Goal: Transaction & Acquisition: Subscribe to service/newsletter

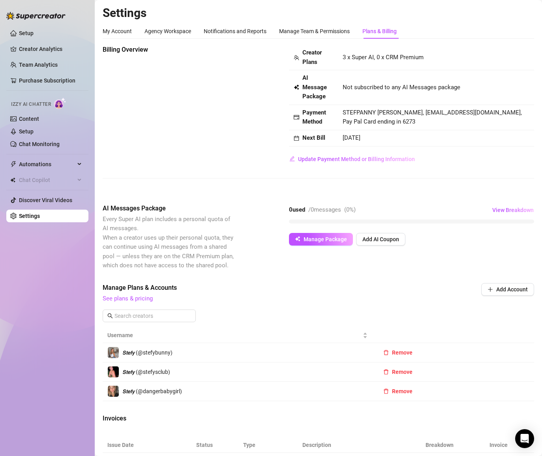
scroll to position [132, 0]
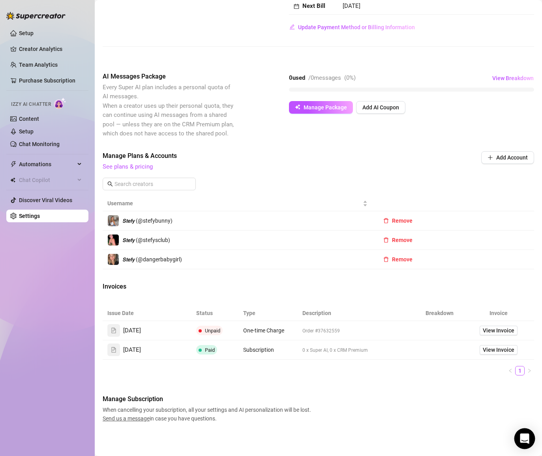
click at [518, 438] on div "Open Intercom Messenger" at bounding box center [524, 438] width 21 height 21
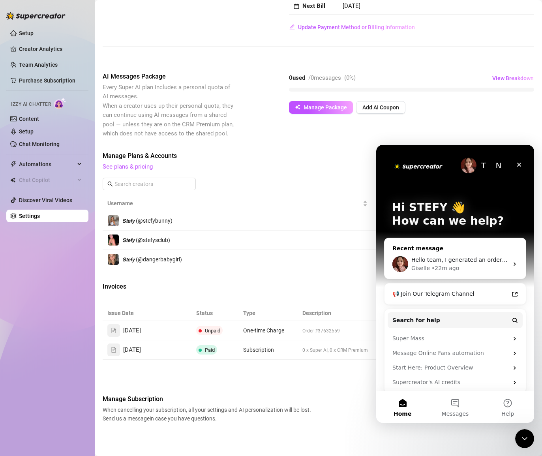
scroll to position [0, 0]
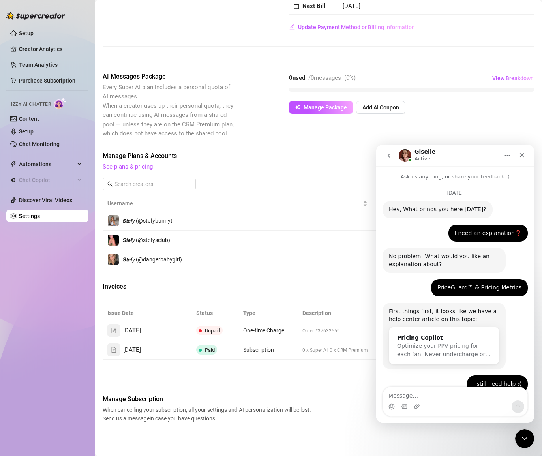
click at [316, 343] on td "0 x Super AI, 0 x CRM Premium" at bounding box center [356, 349] width 118 height 19
drag, startPoint x: 297, startPoint y: 335, endPoint x: 253, endPoint y: 325, distance: 44.5
click at [296, 335] on tr "[DATE] Unpaid One-time Charge Order #37632559 View Invoice" at bounding box center [318, 330] width 431 height 19
click at [253, 325] on td "One-time Charge" at bounding box center [267, 330] width 59 height 19
click at [260, 328] on span "One-time Charge" at bounding box center [263, 330] width 41 height 6
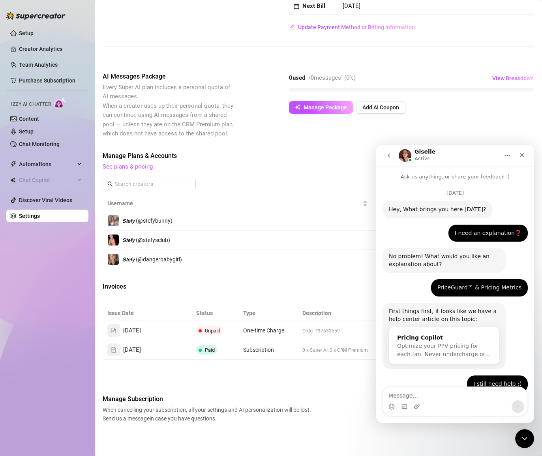
drag, startPoint x: 304, startPoint y: 329, endPoint x: 319, endPoint y: 327, distance: 14.7
click at [305, 329] on span "Order #37632559" at bounding box center [320, 331] width 37 height 6
click at [319, 328] on span "Order #37632559" at bounding box center [320, 331] width 37 height 6
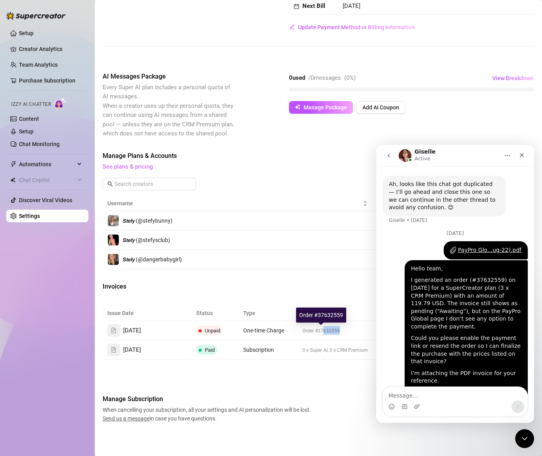
drag, startPoint x: 324, startPoint y: 331, endPoint x: 339, endPoint y: 330, distance: 15.0
click at [339, 330] on td "Order #37632559" at bounding box center [356, 330] width 118 height 19
click at [340, 330] on td "Order #37632559" at bounding box center [356, 330] width 118 height 19
click at [306, 7] on strong "Next Bill" at bounding box center [313, 5] width 23 height 7
click at [331, 74] on span "/ 0 messages" at bounding box center [324, 77] width 33 height 7
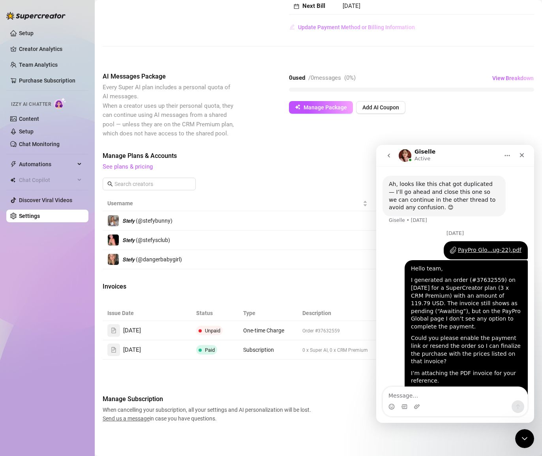
click at [324, 24] on span "Update Payment Method or Billing Information" at bounding box center [356, 27] width 117 height 6
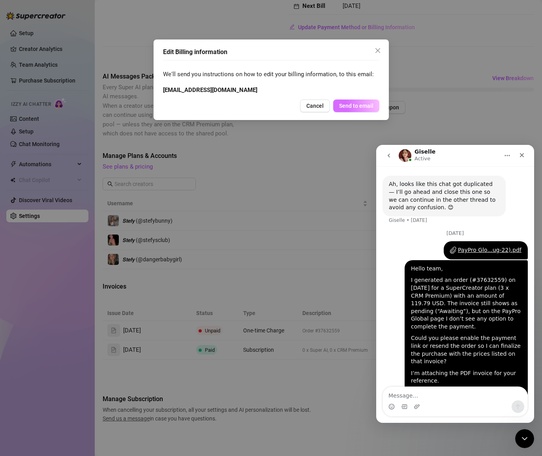
click at [351, 103] on span "Send to email" at bounding box center [356, 106] width 34 height 6
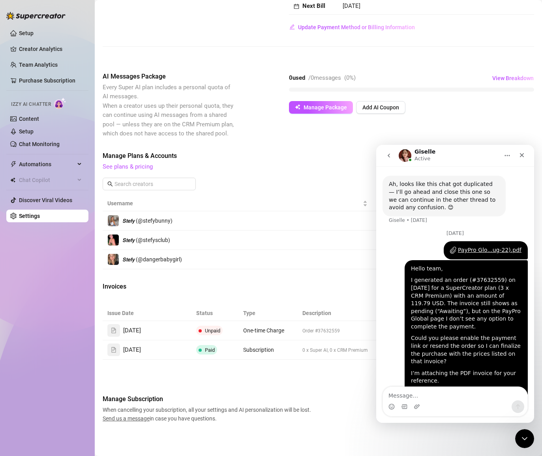
drag, startPoint x: 256, startPoint y: 343, endPoint x: 262, endPoint y: 328, distance: 16.1
click at [256, 342] on td "Subscription" at bounding box center [267, 349] width 59 height 19
click at [262, 328] on span "One-time Charge" at bounding box center [263, 330] width 41 height 6
click at [518, 148] on div "Close" at bounding box center [521, 155] width 14 height 14
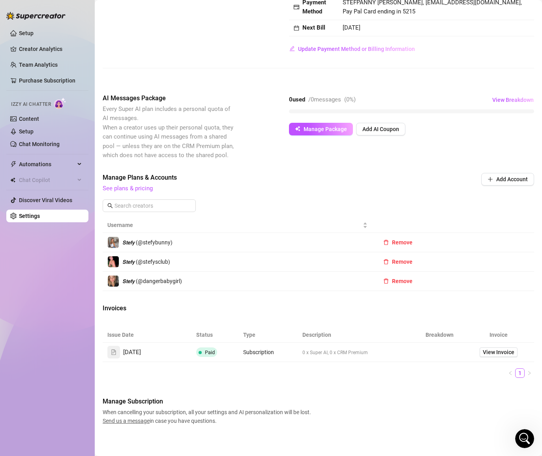
scroll to position [112, 0]
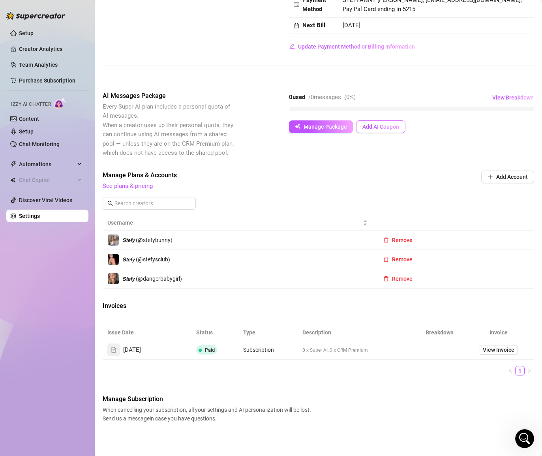
click at [370, 122] on button "Add AI Coupon" at bounding box center [380, 126] width 49 height 13
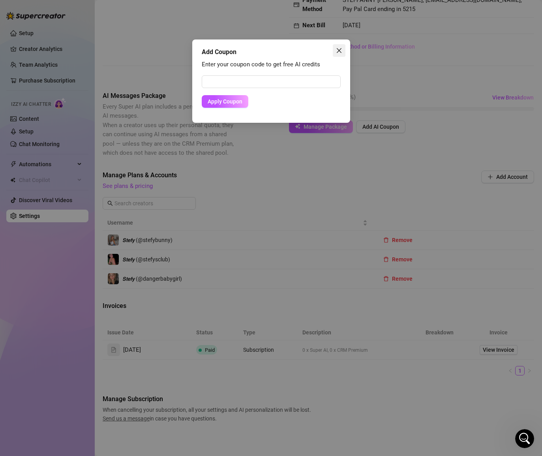
click at [340, 45] on button "Close" at bounding box center [339, 50] width 13 height 13
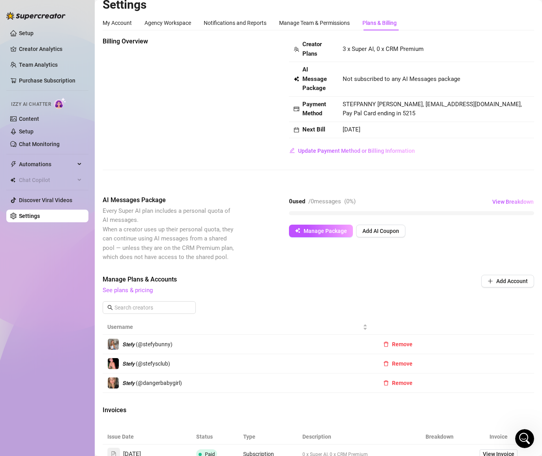
scroll to position [0, 0]
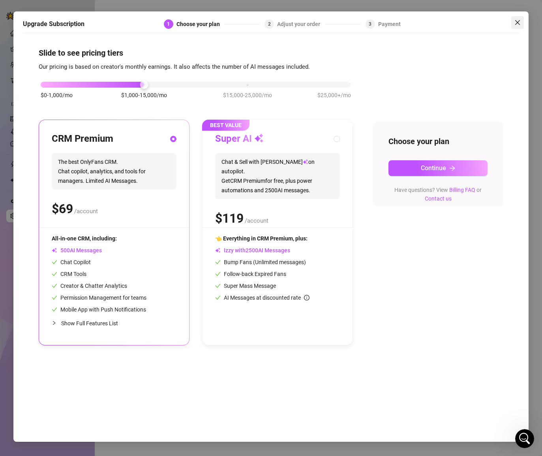
click at [518, 19] on icon "close" at bounding box center [517, 22] width 6 height 6
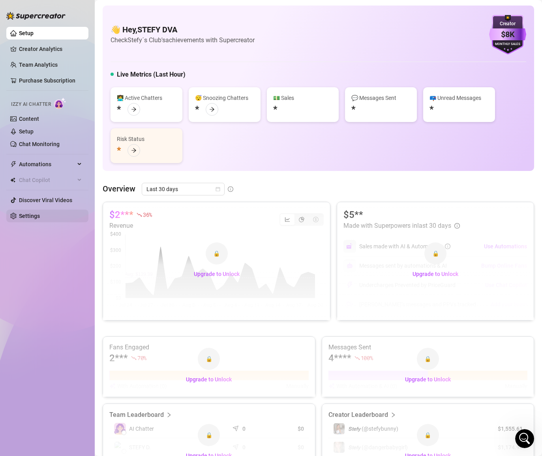
click at [36, 215] on link "Settings" at bounding box center [29, 216] width 21 height 6
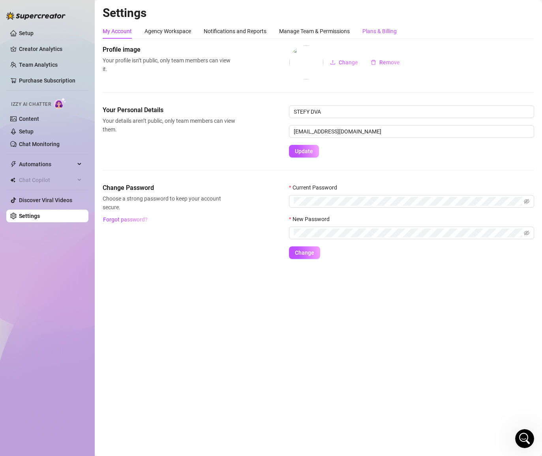
click at [378, 29] on div "Plans & Billing" at bounding box center [379, 31] width 34 height 9
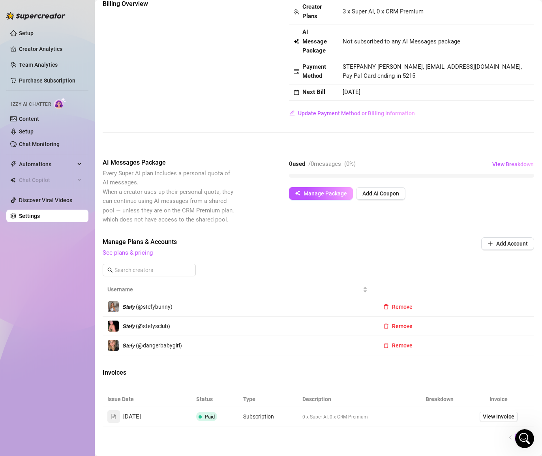
scroll to position [112, 0]
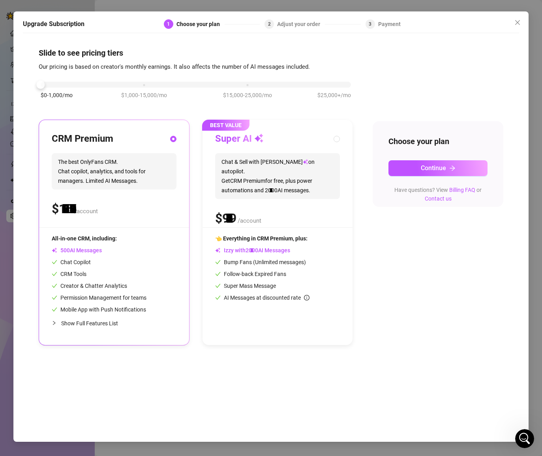
click at [73, 85] on div "$0-1,000/mo $1,000-15,000/mo $15,000-25,000/mo $25,000+/mo" at bounding box center [196, 82] width 310 height 5
click at [455, 169] on button "Continue" at bounding box center [437, 168] width 99 height 16
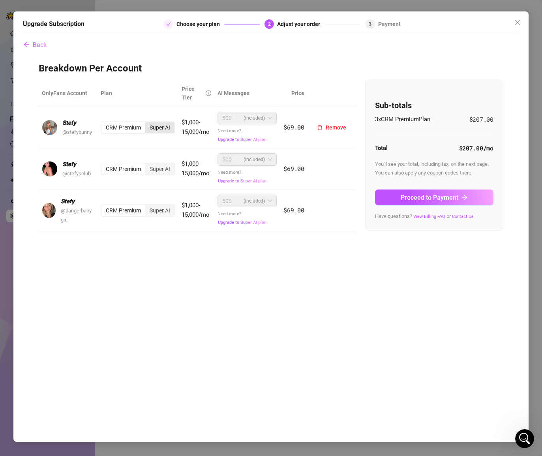
click at [160, 128] on div "Super AI" at bounding box center [159, 127] width 29 height 11
click at [147, 123] on input "Super AI" at bounding box center [147, 123] width 0 height 0
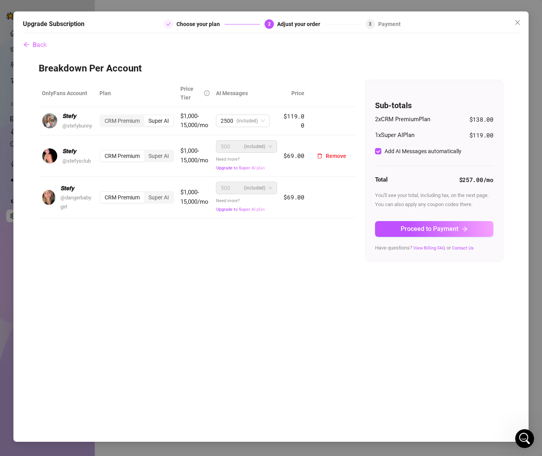
click at [132, 159] on div "CRM Premium" at bounding box center [122, 155] width 44 height 11
click at [102, 151] on input "CRM Premium" at bounding box center [102, 151] width 0 height 0
click at [120, 198] on div "CRM Premium" at bounding box center [122, 197] width 44 height 11
click at [102, 193] on input "CRM Premium" at bounding box center [102, 193] width 0 height 0
click at [438, 233] on button "Proceed to Payment" at bounding box center [434, 229] width 118 height 16
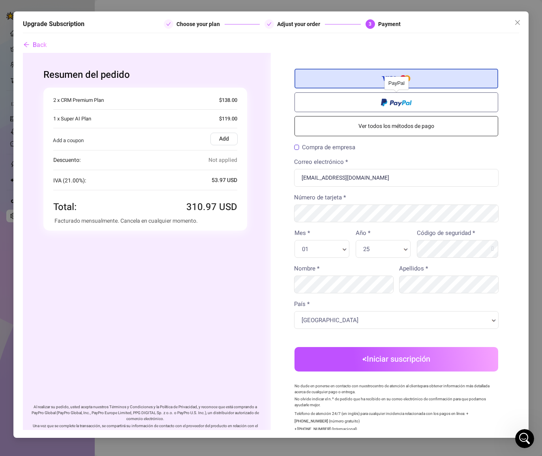
click at [320, 102] on label at bounding box center [396, 102] width 204 height 20
click at [23, 52] on input "radio" at bounding box center [23, 52] width 0 height 0
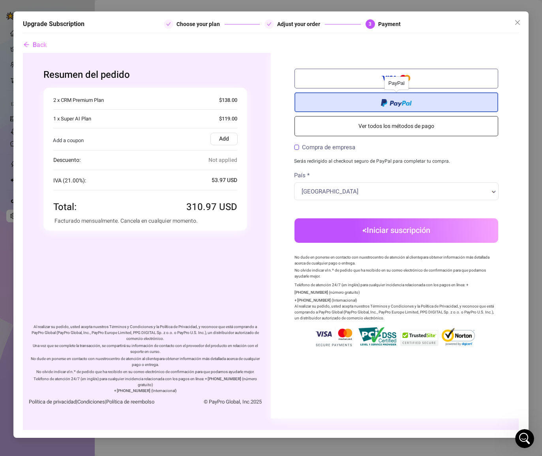
click at [379, 99] on label at bounding box center [396, 102] width 204 height 20
click at [23, 52] on input "radio" at bounding box center [23, 52] width 0 height 0
click at [379, 99] on label at bounding box center [396, 102] width 204 height 20
click at [23, 52] on input "radio" at bounding box center [23, 52] width 0 height 0
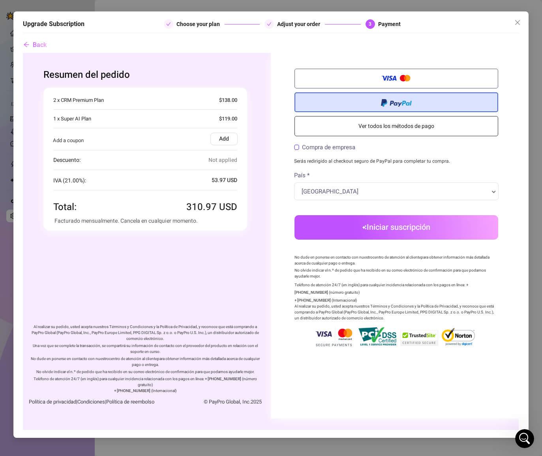
click at [384, 226] on button "Iniciar suscripción" at bounding box center [396, 227] width 204 height 24
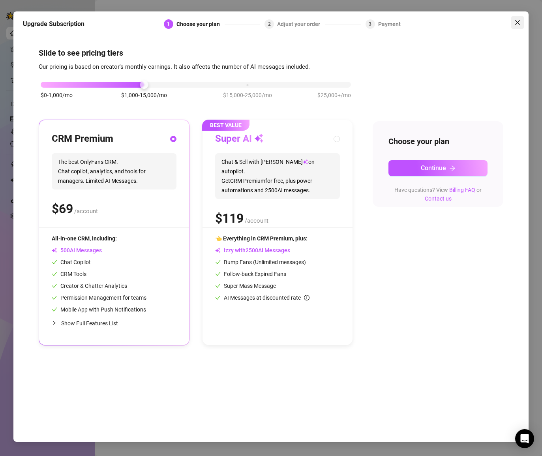
click at [522, 19] on span "Close" at bounding box center [517, 22] width 13 height 6
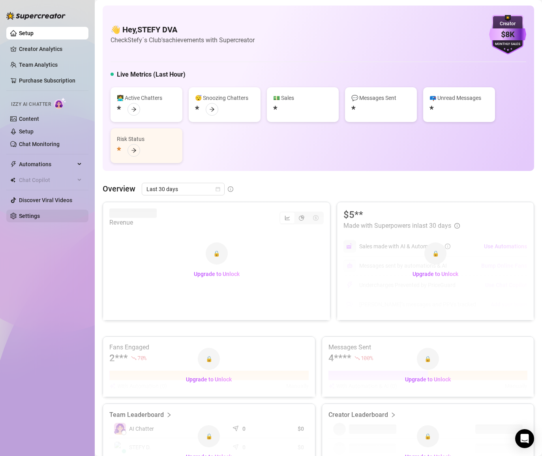
click at [40, 218] on link "Settings" at bounding box center [29, 216] width 21 height 6
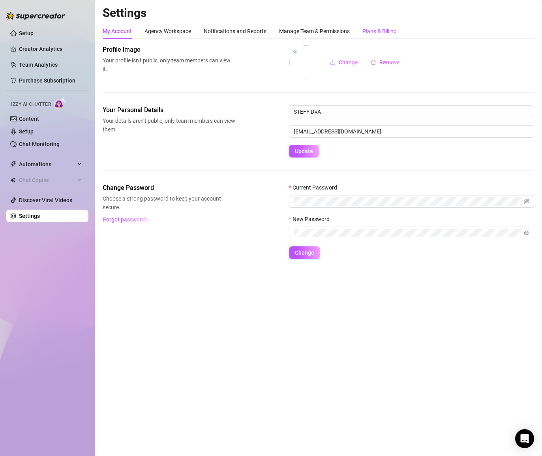
click at [374, 35] on div "Plans & Billing" at bounding box center [379, 31] width 34 height 9
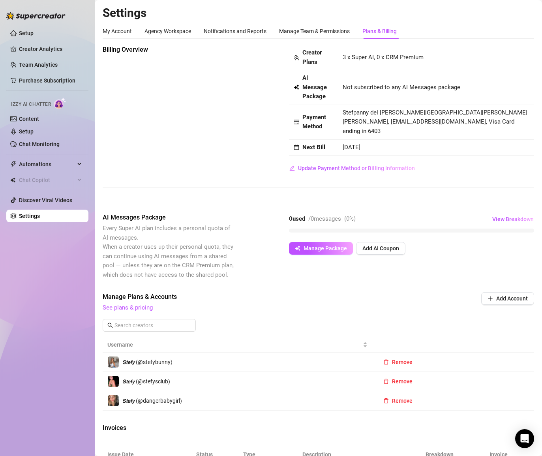
scroll to position [132, 0]
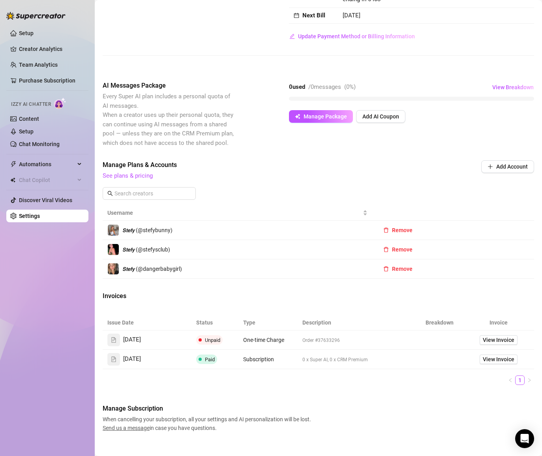
click at [257, 336] on span "One-time Charge" at bounding box center [263, 339] width 41 height 6
click at [298, 334] on td "Order #37633296" at bounding box center [356, 339] width 118 height 19
